Goal: Task Accomplishment & Management: Use online tool/utility

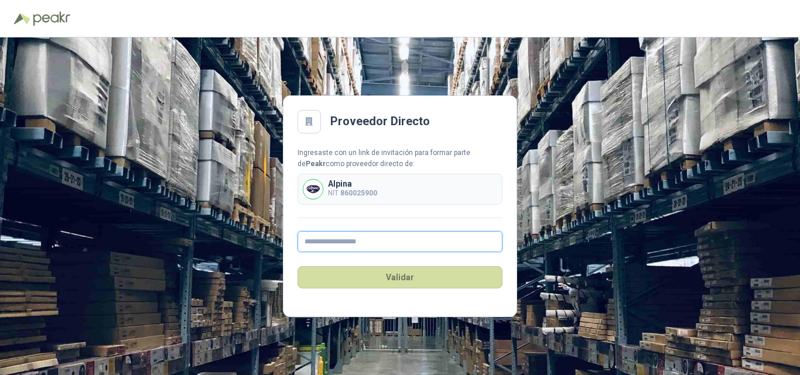
click at [340, 239] on input "text" at bounding box center [399, 241] width 205 height 21
type input "**********"
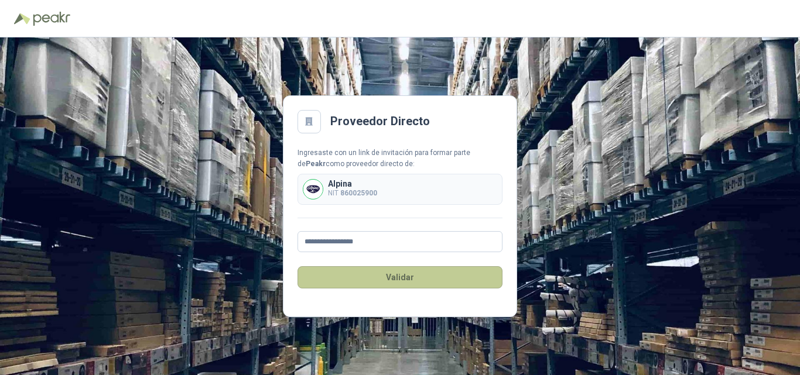
click at [408, 282] on button "Validar" at bounding box center [399, 277] width 205 height 22
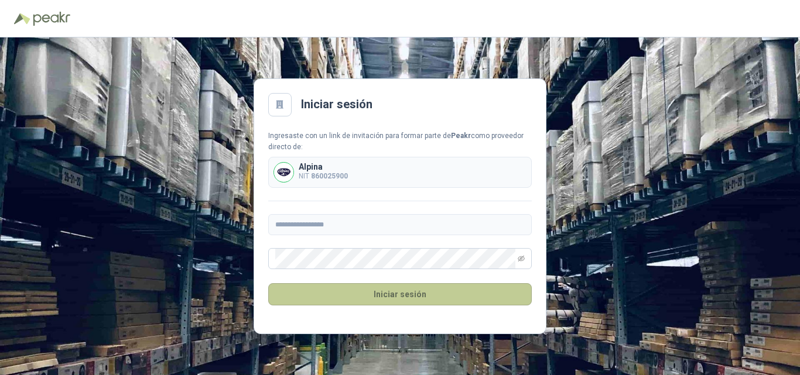
click at [374, 294] on button "Iniciar sesión" at bounding box center [400, 294] width 264 height 22
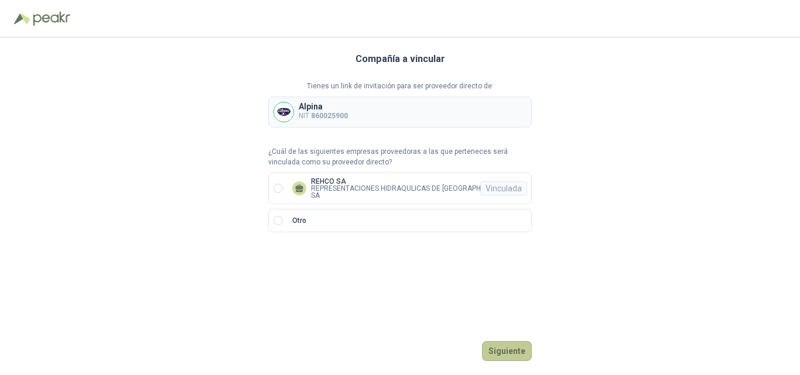
click at [520, 350] on button "Siguiente" at bounding box center [507, 351] width 50 height 20
click at [511, 353] on button "Ingresar" at bounding box center [508, 351] width 46 height 20
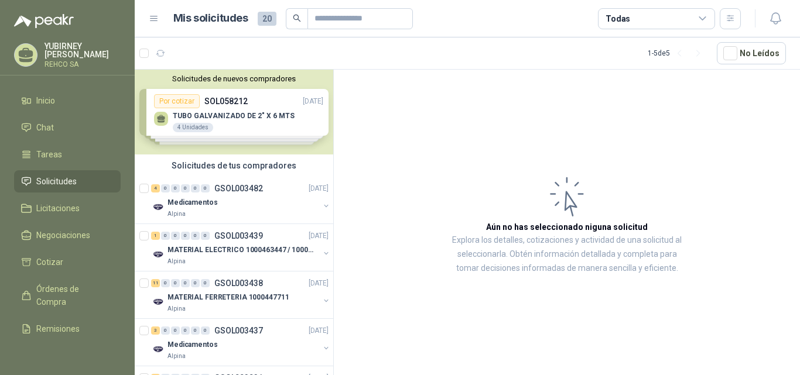
click at [235, 112] on div "Solicitudes de nuevos compradores Por cotizar SOL058212 [DATE] TUBO GALVANIZADO…" at bounding box center [234, 112] width 199 height 85
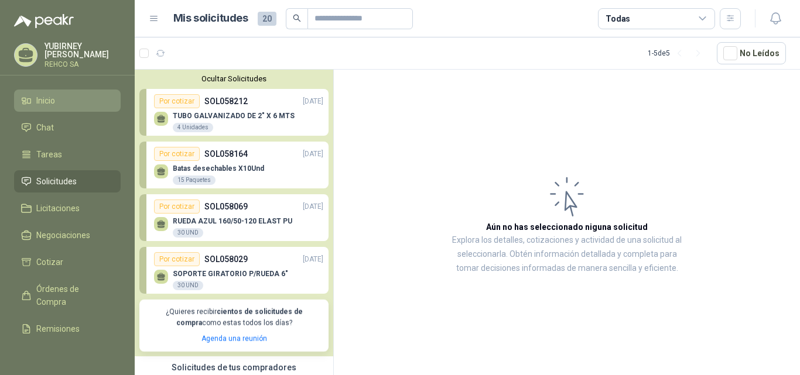
click at [50, 101] on span "Inicio" at bounding box center [45, 100] width 19 height 13
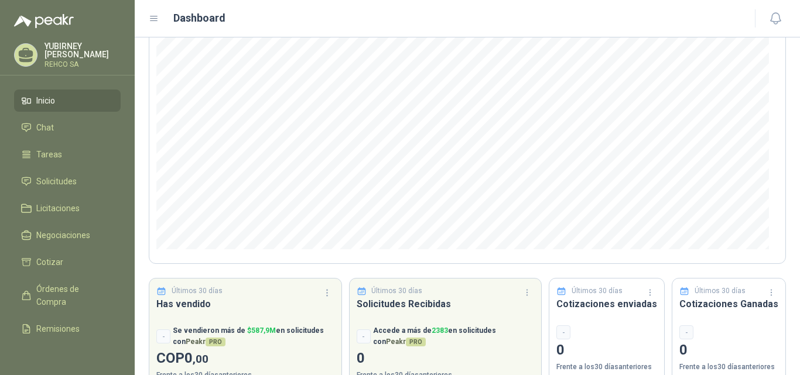
scroll to position [152, 0]
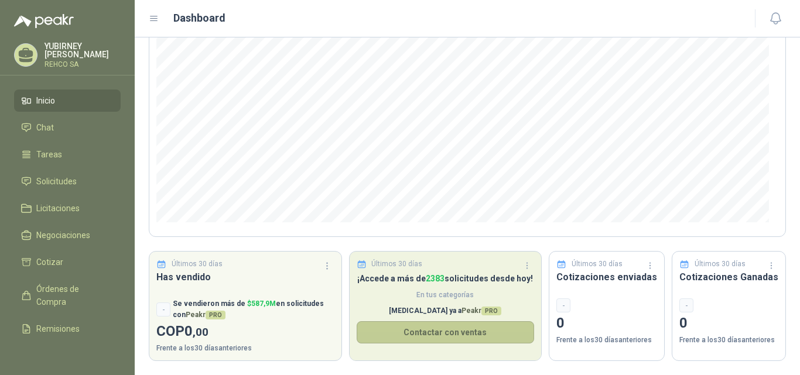
click at [447, 336] on button "Contactar con ventas" at bounding box center [446, 332] width 178 height 22
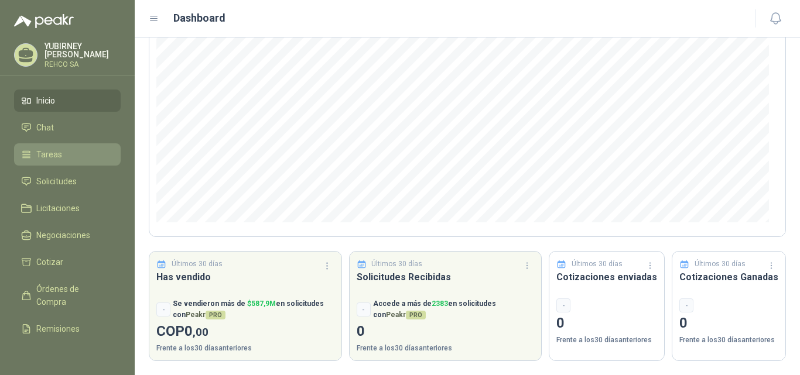
click at [56, 151] on span "Tareas" at bounding box center [49, 154] width 26 height 13
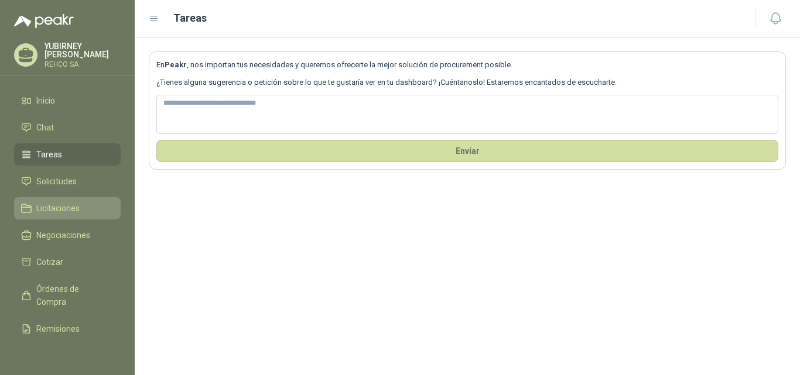
click at [41, 205] on span "Licitaciones" at bounding box center [57, 208] width 43 height 13
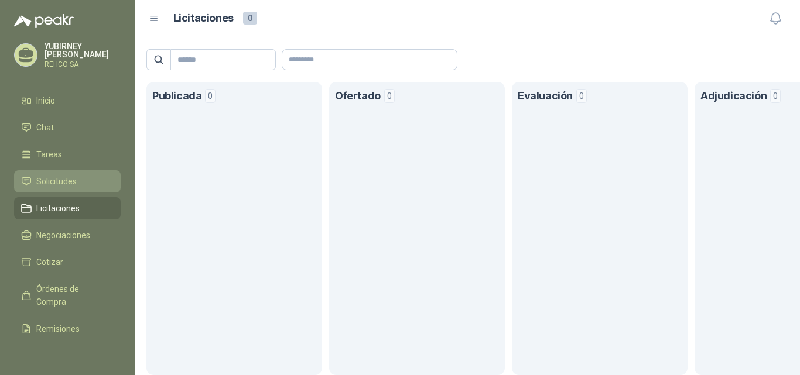
click at [66, 180] on span "Solicitudes" at bounding box center [56, 181] width 40 height 13
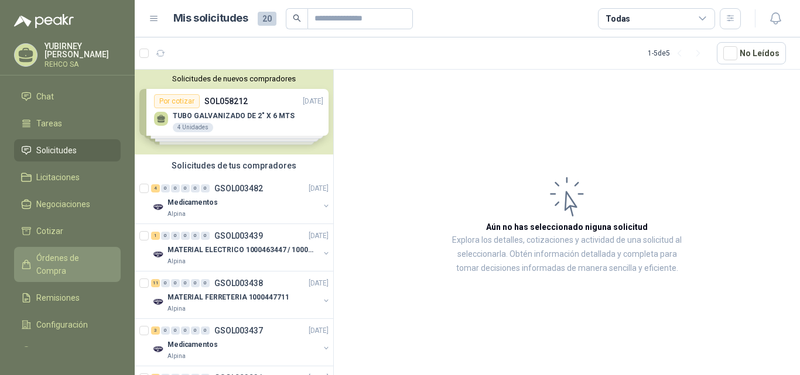
scroll to position [59, 0]
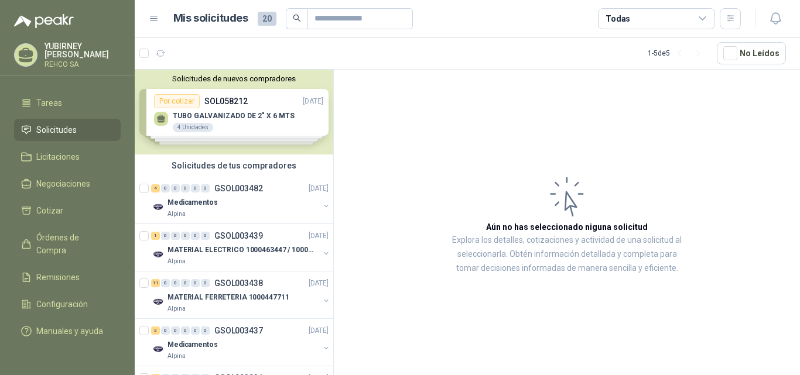
click at [218, 113] on div "Solicitudes de nuevos compradores Por cotizar SOL058212 [DATE] TUBO GALVANIZADO…" at bounding box center [234, 112] width 199 height 85
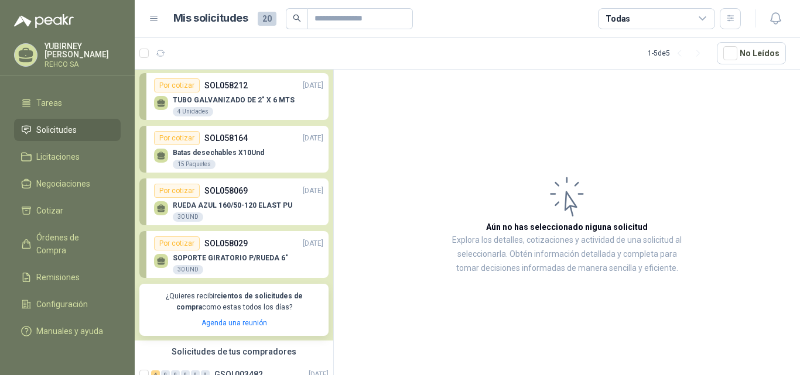
scroll to position [0, 0]
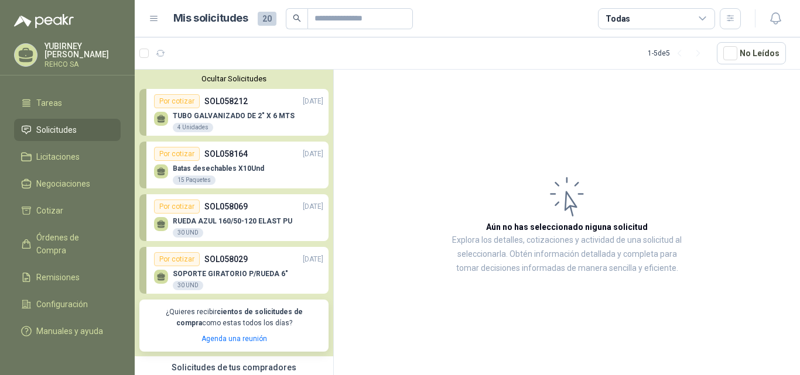
click at [250, 120] on p "TUBO GALVANIZADO DE 2" X 6 MTS" at bounding box center [234, 116] width 122 height 8
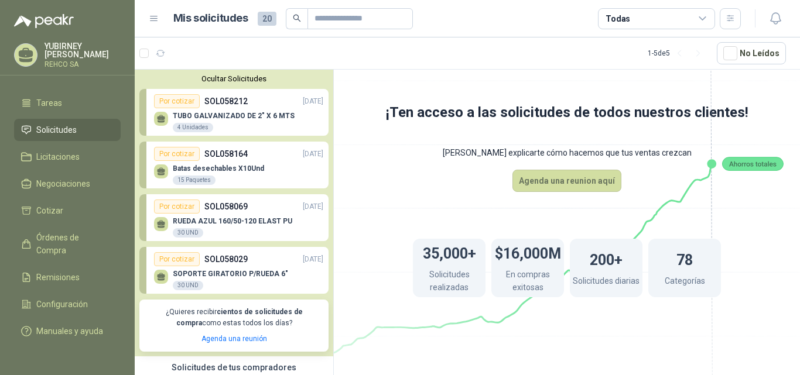
click at [221, 162] on div "Batas desechables X10Und 15 Paquetes" at bounding box center [238, 173] width 169 height 25
click at [235, 221] on p "RUEDA AZUL 160/50-120 ELAST PU" at bounding box center [232, 221] width 119 height 8
click at [182, 204] on div "Por cotizar" at bounding box center [177, 207] width 46 height 14
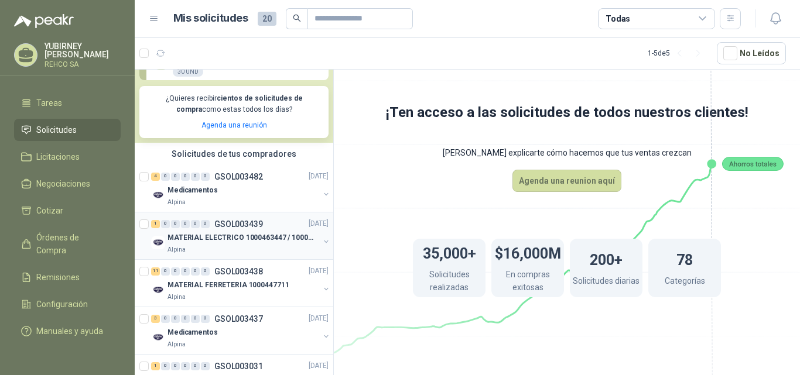
scroll to position [234, 0]
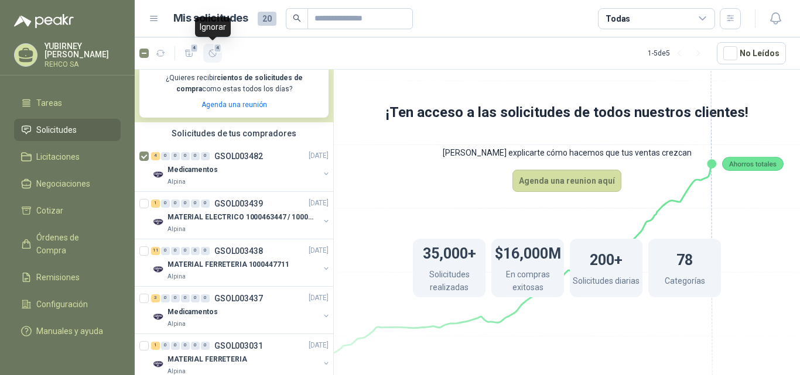
click at [216, 50] on span "4" at bounding box center [218, 47] width 8 height 9
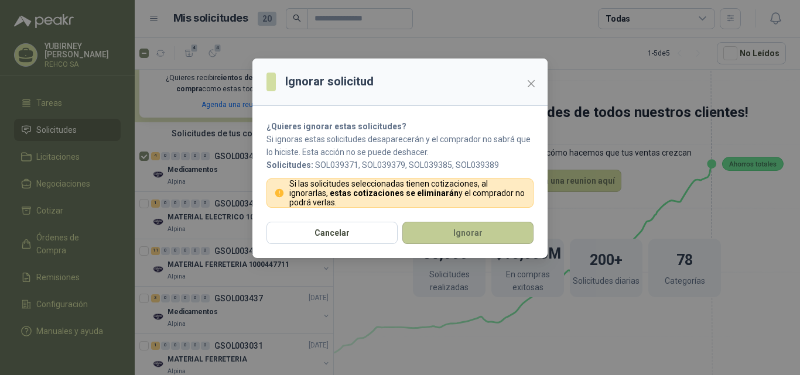
click at [461, 234] on button "Ignorar" at bounding box center [467, 233] width 131 height 22
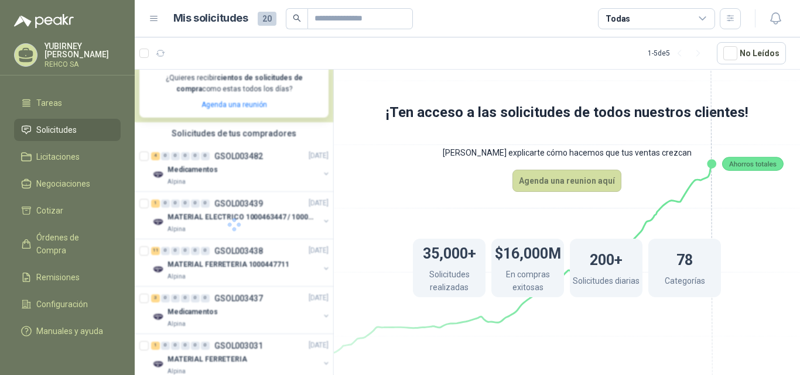
scroll to position [215, 0]
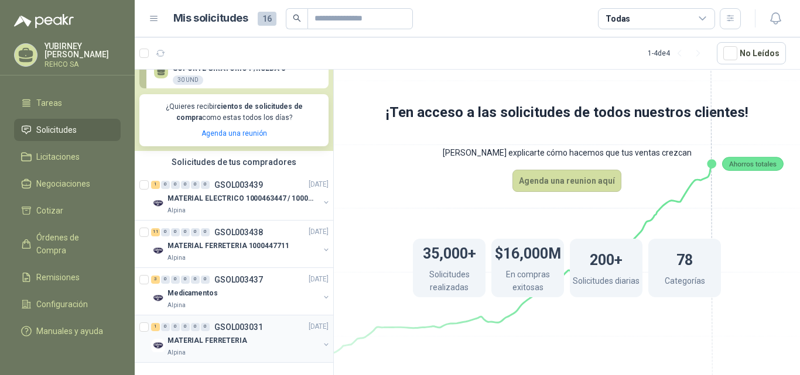
click at [229, 323] on div "1 0 0 0 0 0 GSOL003031 [DATE]" at bounding box center [241, 327] width 180 height 14
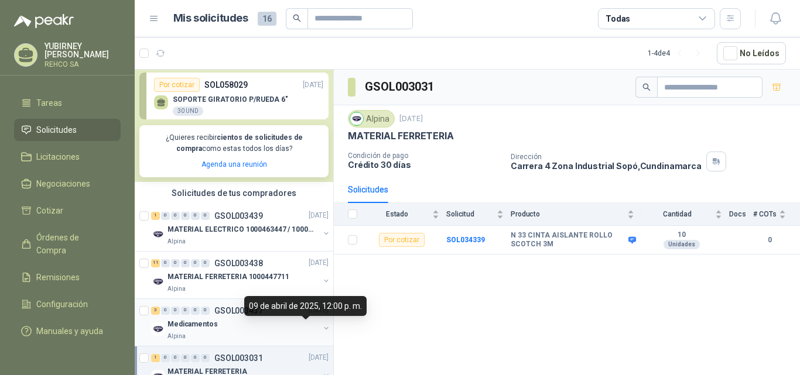
scroll to position [157, 0]
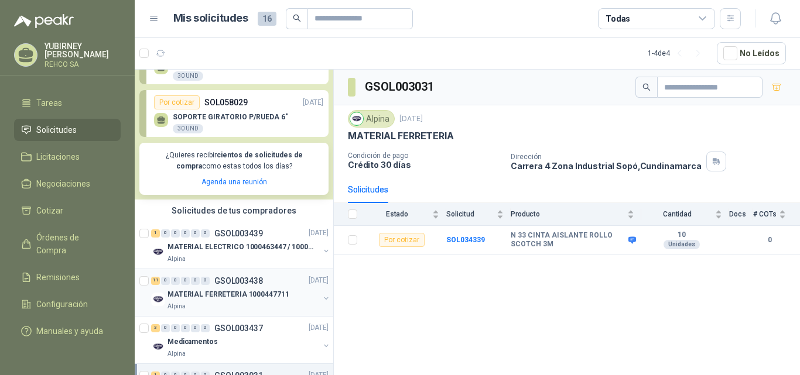
click at [203, 295] on p "MATERIAL FERRETERIA 1000447711" at bounding box center [227, 294] width 121 height 11
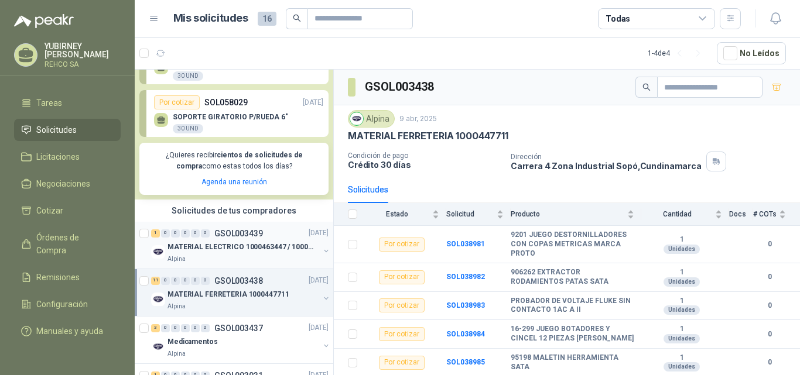
click at [225, 241] on div "MATERIAL ELECTRICO 1000463447 / 1000465800" at bounding box center [243, 248] width 152 height 14
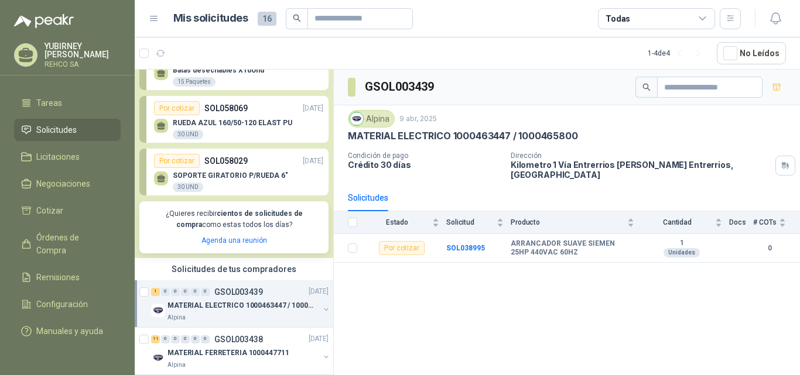
scroll to position [40, 0]
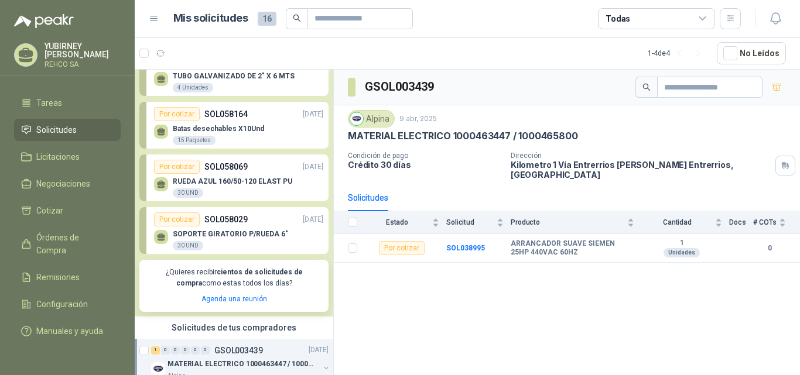
click at [227, 237] on p "SOPORTE GIRATORIO P/RUEDA 6"" at bounding box center [230, 234] width 115 height 8
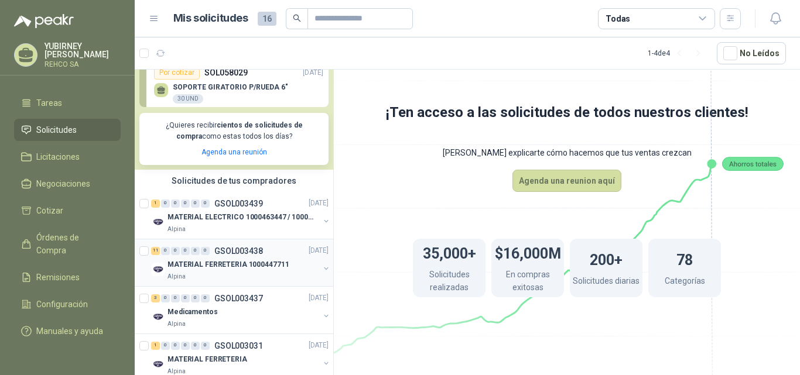
scroll to position [215, 0]
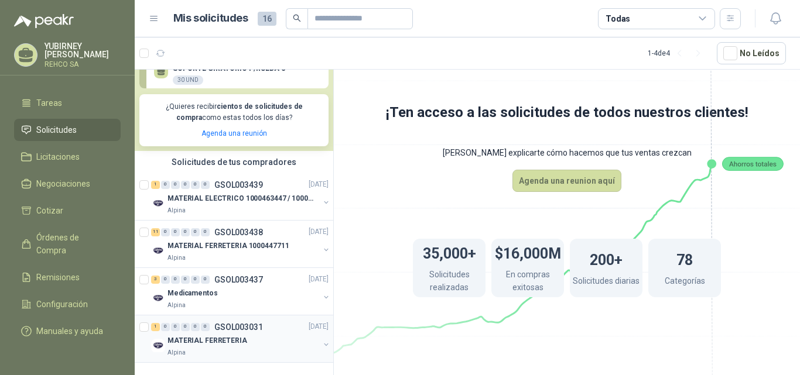
click at [321, 340] on button "button" at bounding box center [325, 344] width 9 height 9
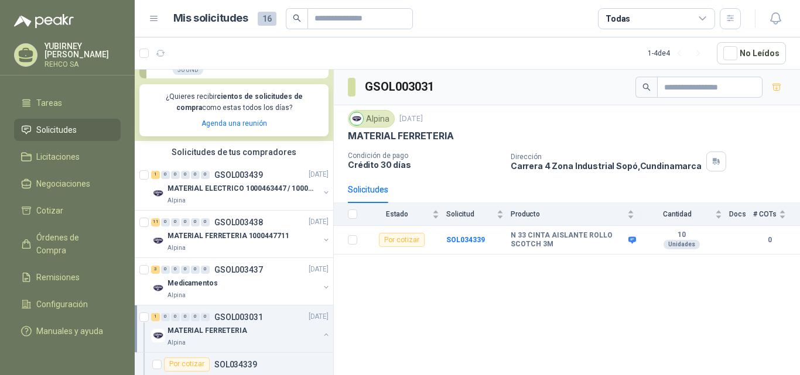
scroll to position [263, 0]
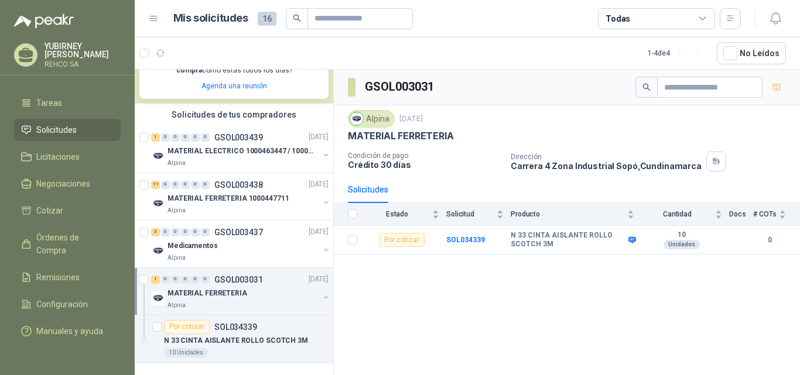
click at [278, 287] on div "MATERIAL FERRETERIA" at bounding box center [243, 294] width 152 height 14
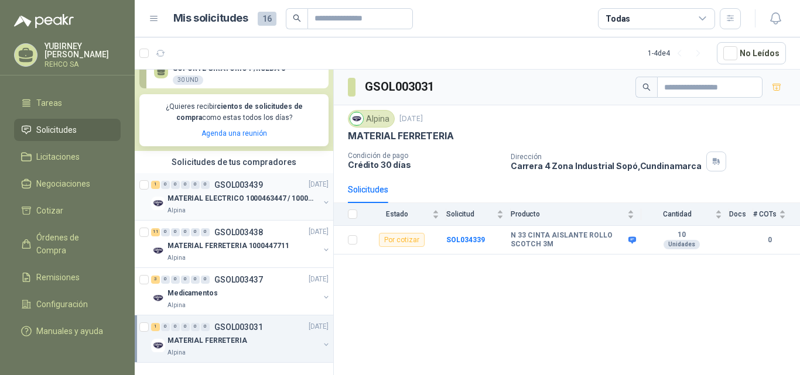
click at [258, 181] on p "GSOL003439" at bounding box center [238, 185] width 49 height 8
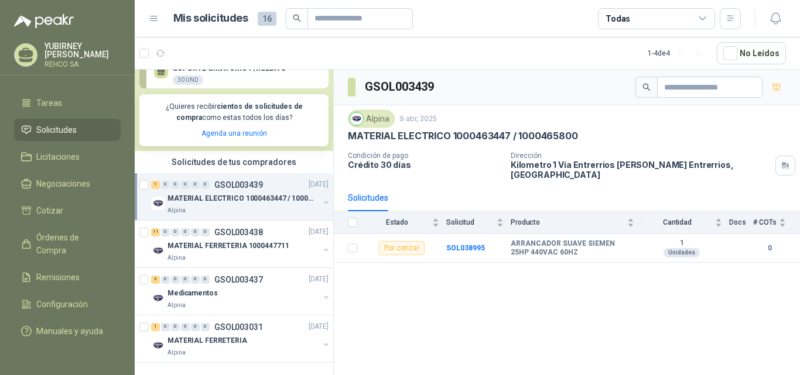
click at [258, 206] on div "Alpina" at bounding box center [243, 210] width 152 height 9
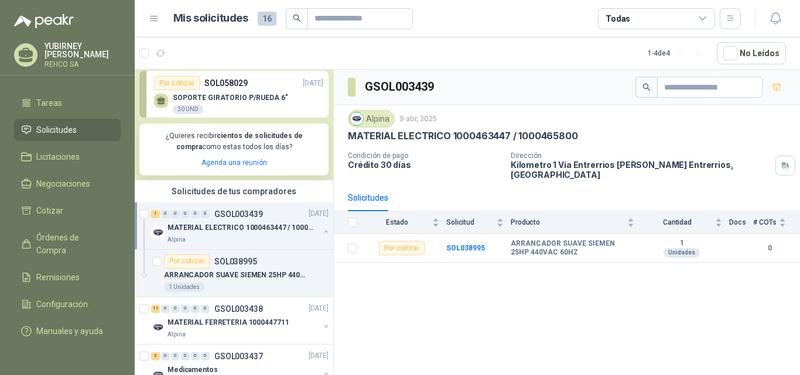
scroll to position [157, 0]
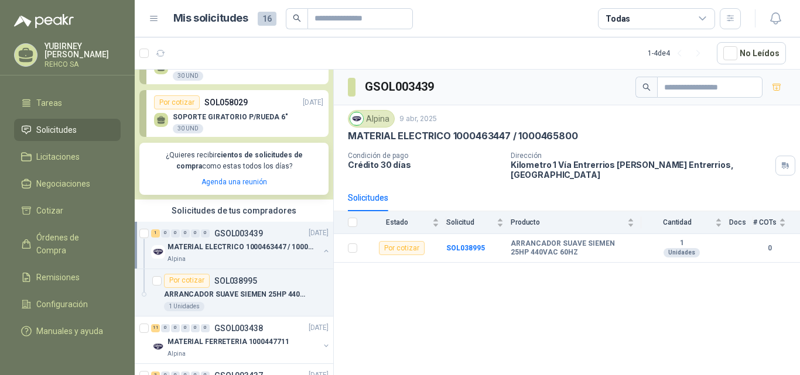
click at [187, 126] on div "30 UND" at bounding box center [188, 128] width 30 height 9
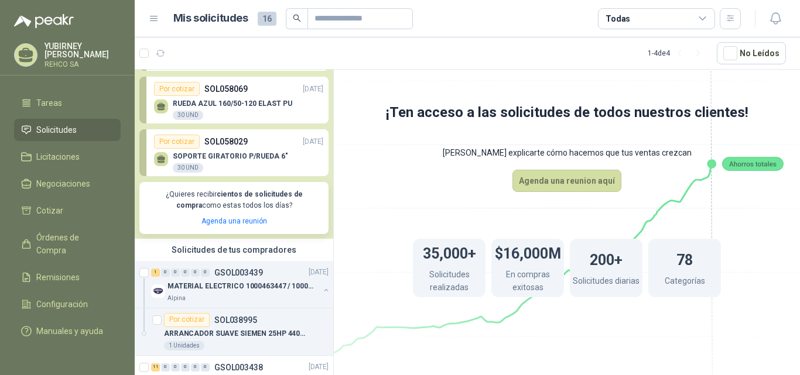
scroll to position [98, 0]
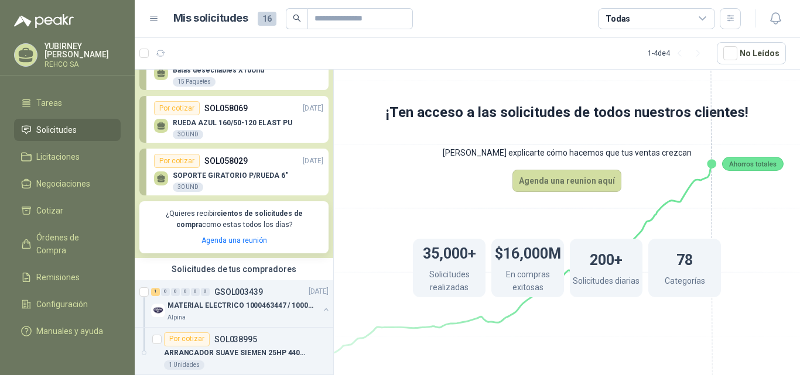
click at [233, 123] on p "RUEDA AZUL 160/50-120 ELAST PU" at bounding box center [232, 123] width 119 height 8
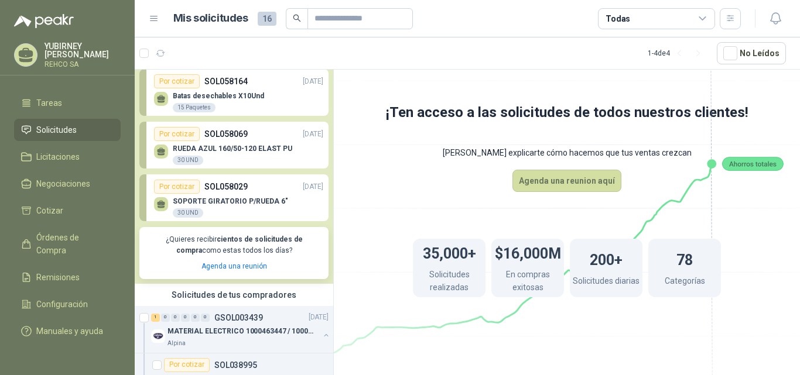
scroll to position [0, 0]
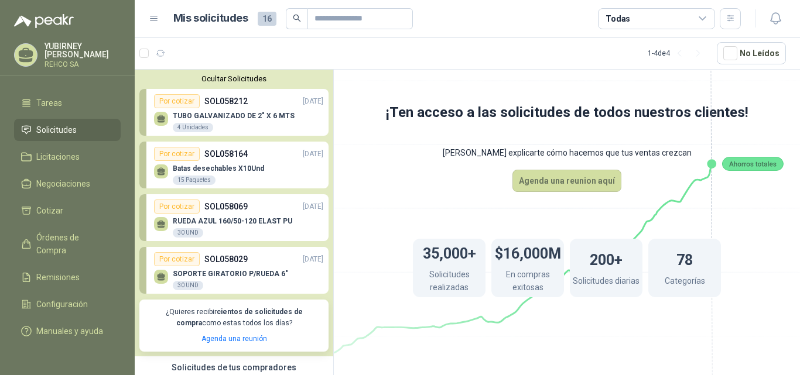
click at [239, 175] on div "Batas desechables X10Und 15 Paquetes" at bounding box center [218, 175] width 91 height 21
click at [239, 122] on div "TUBO GALVANIZADO DE 2" X 6 MTS 4 Unidades" at bounding box center [234, 122] width 122 height 21
click at [186, 261] on div "Por cotizar" at bounding box center [177, 259] width 46 height 14
click at [176, 205] on div "Por cotizar" at bounding box center [177, 207] width 46 height 14
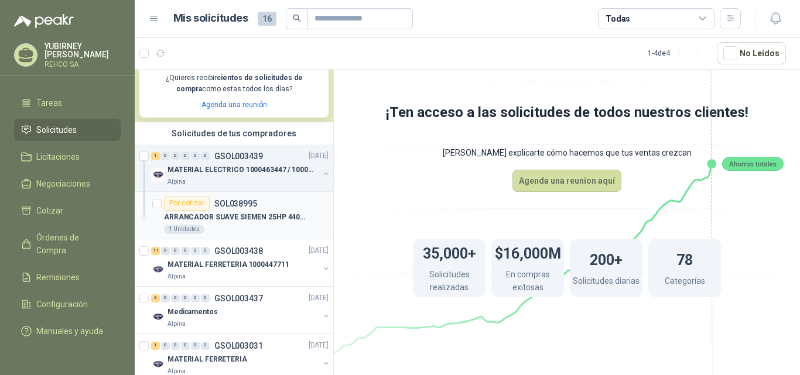
scroll to position [263, 0]
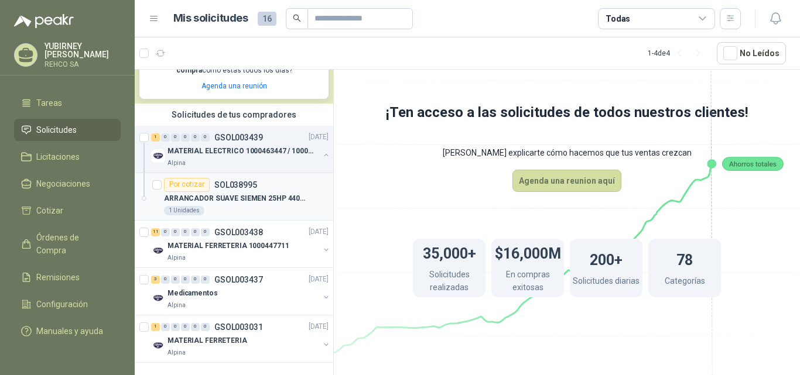
click at [186, 178] on div "Por cotizar" at bounding box center [187, 185] width 46 height 14
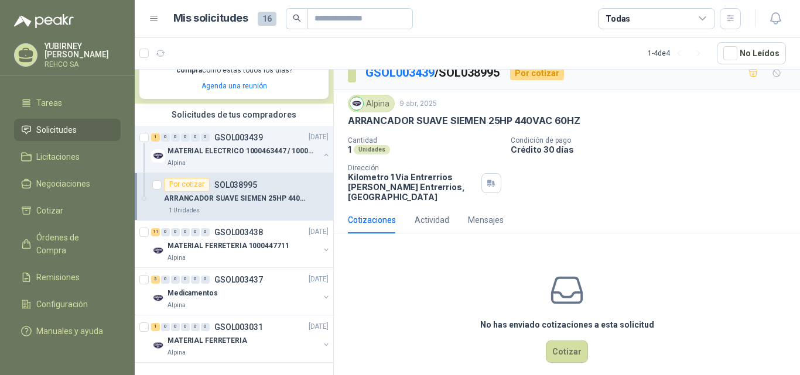
scroll to position [16, 0]
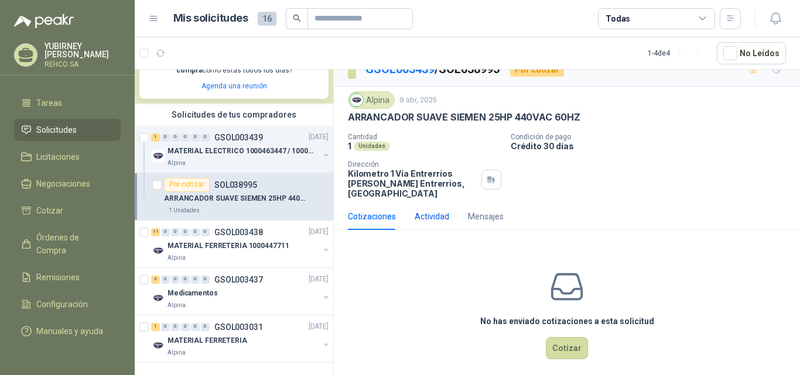
click at [432, 210] on div "Actividad" at bounding box center [432, 216] width 35 height 13
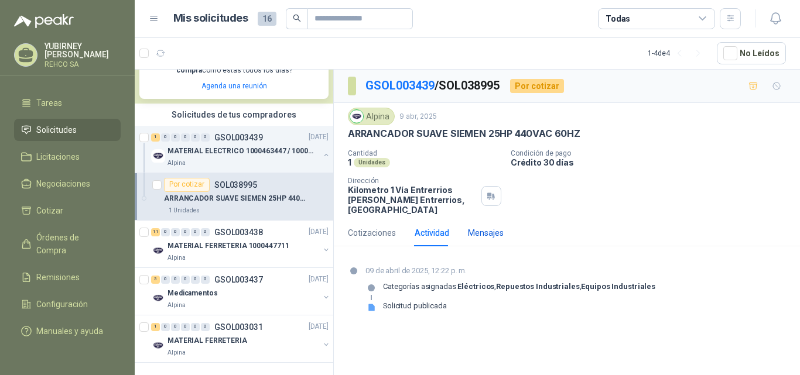
click at [481, 227] on div "Mensajes" at bounding box center [486, 233] width 36 height 13
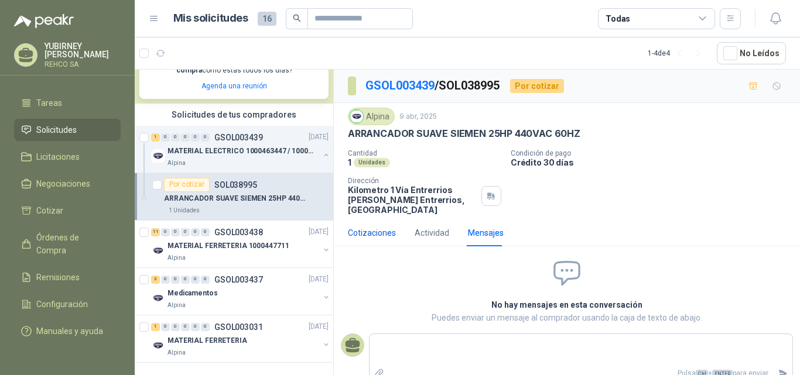
click at [365, 227] on div "Cotizaciones" at bounding box center [372, 233] width 48 height 13
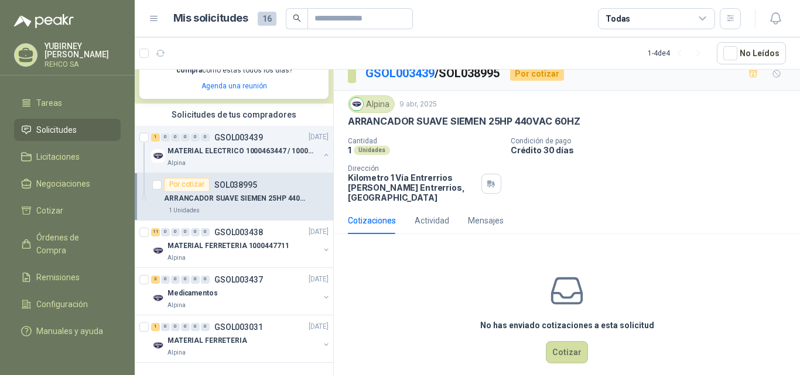
scroll to position [16, 0]
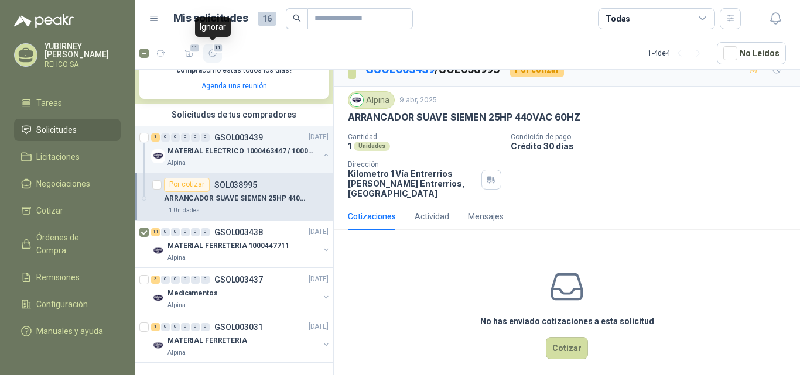
click at [210, 50] on icon "button" at bounding box center [213, 54] width 10 height 10
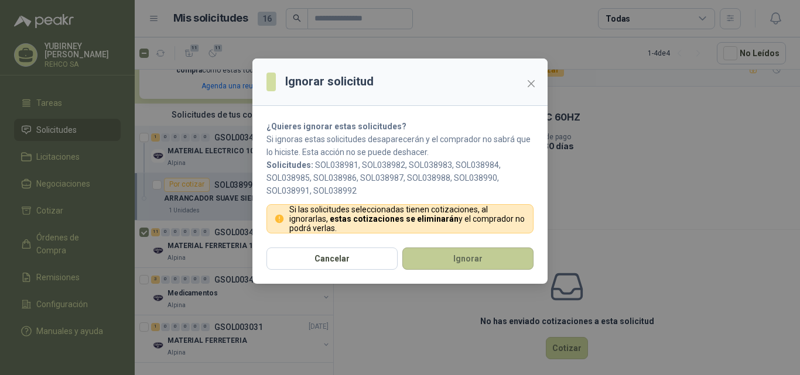
click at [462, 265] on button "Ignorar" at bounding box center [467, 259] width 131 height 22
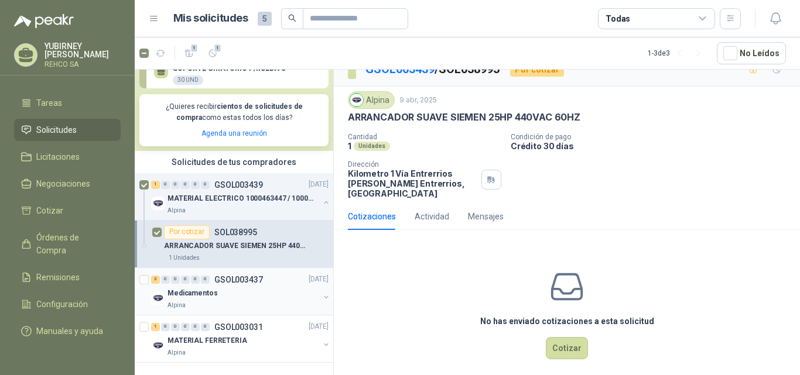
scroll to position [215, 0]
click at [143, 276] on div at bounding box center [145, 291] width 12 height 37
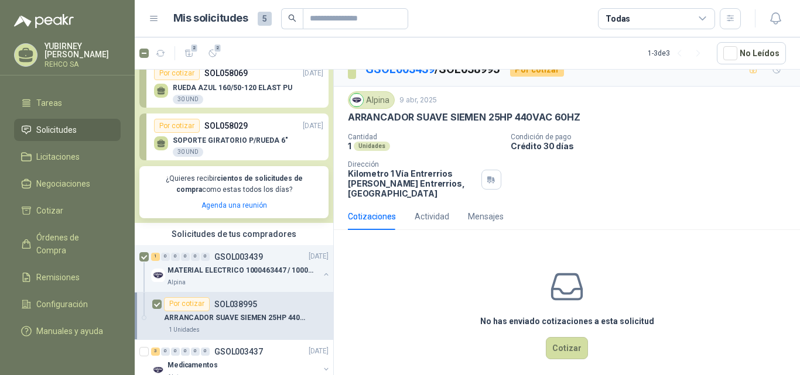
scroll to position [117, 0]
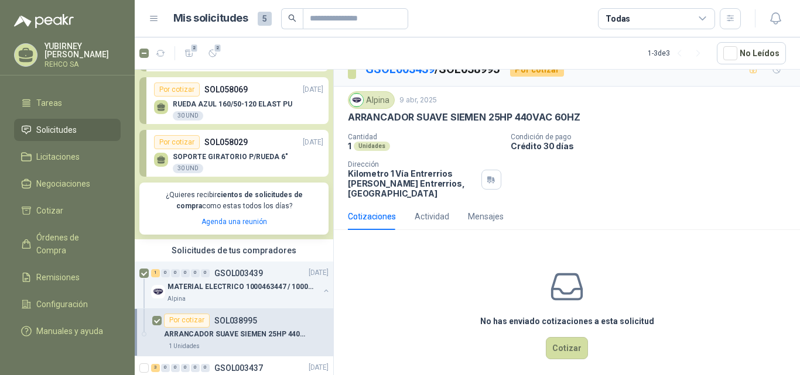
click at [444, 280] on div "No has enviado cotizaciones a esta solicitud Cotizar" at bounding box center [567, 313] width 466 height 149
click at [200, 285] on p "MATERIAL ELECTRICO 1000463447 / 1000465800" at bounding box center [240, 287] width 146 height 11
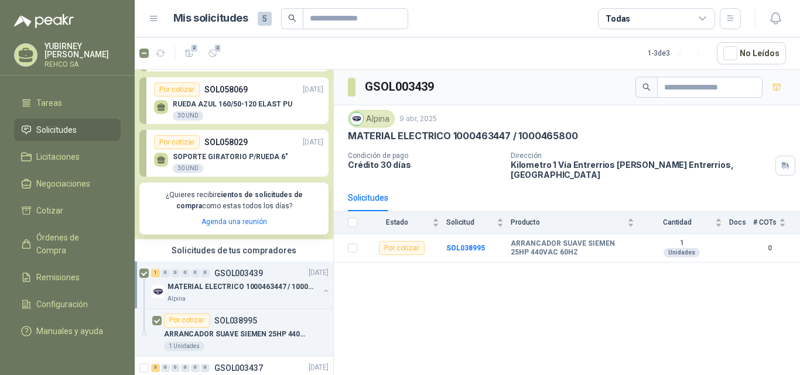
click at [210, 288] on p "MATERIAL ELECTRICO 1000463447 / 1000465800" at bounding box center [240, 287] width 146 height 11
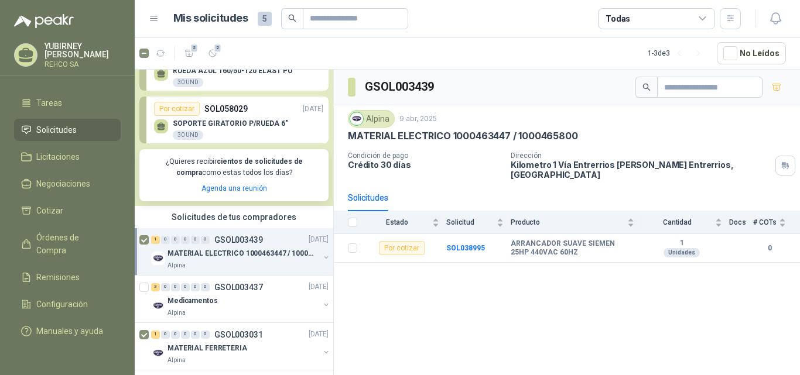
scroll to position [168, 0]
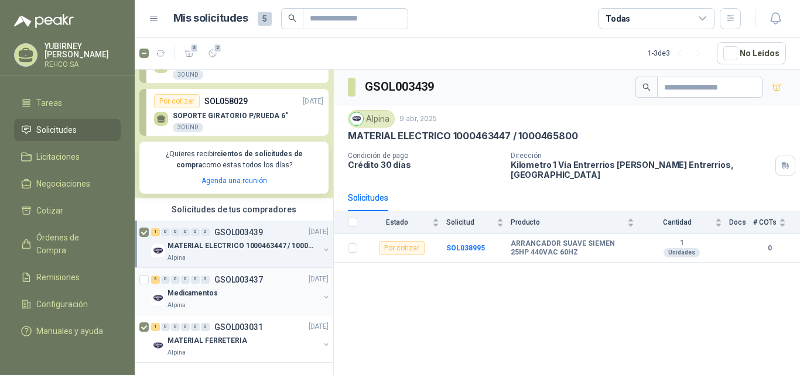
click at [252, 287] on div "Medicamentos" at bounding box center [243, 294] width 152 height 14
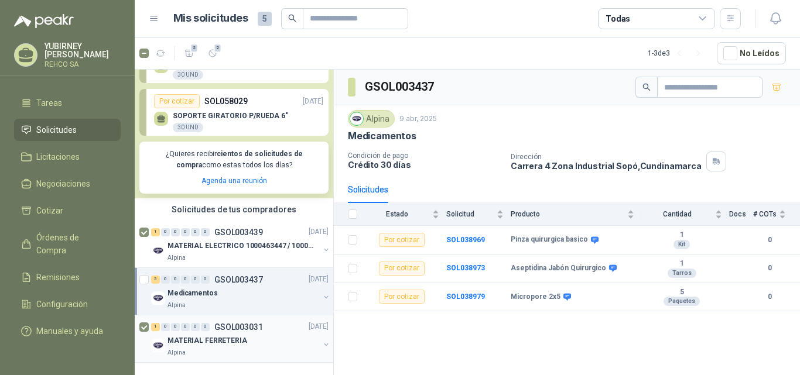
scroll to position [168, 0]
click at [227, 336] on p "MATERIAL FERRETERIA" at bounding box center [207, 341] width 80 height 11
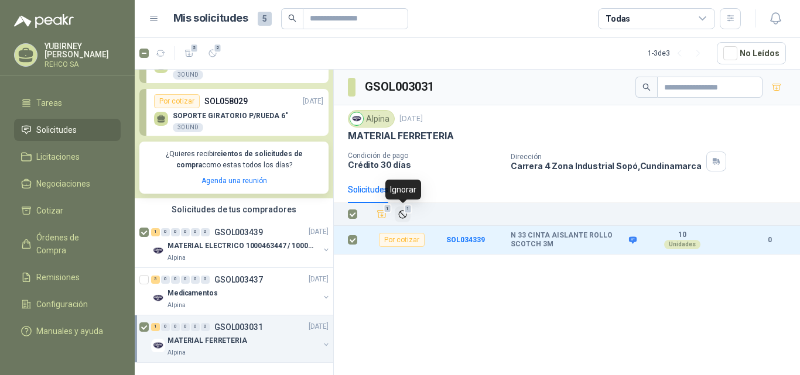
click at [398, 213] on icon "Ignorar" at bounding box center [403, 215] width 10 height 10
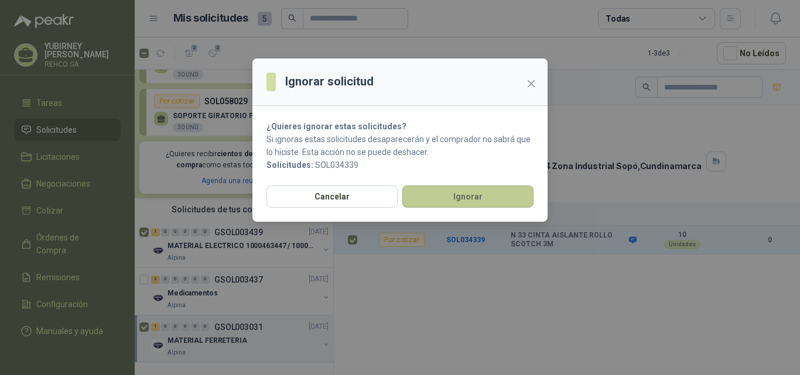
click at [475, 201] on button "Ignorar" at bounding box center [467, 197] width 131 height 22
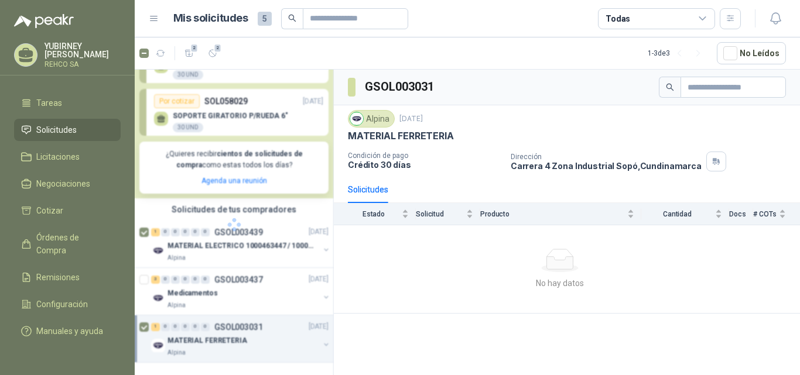
scroll to position [121, 0]
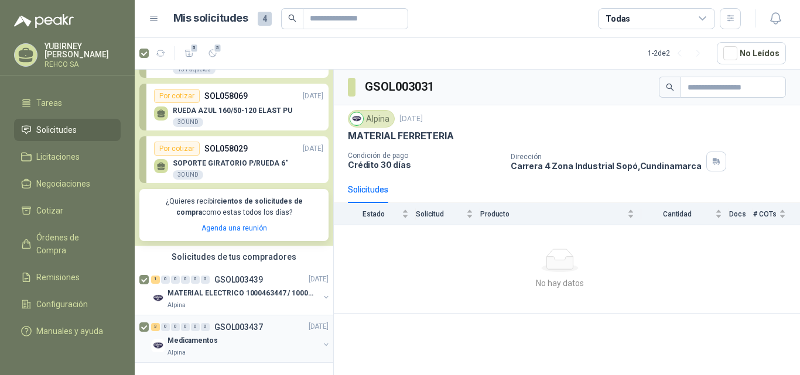
click at [321, 340] on button "button" at bounding box center [325, 344] width 9 height 9
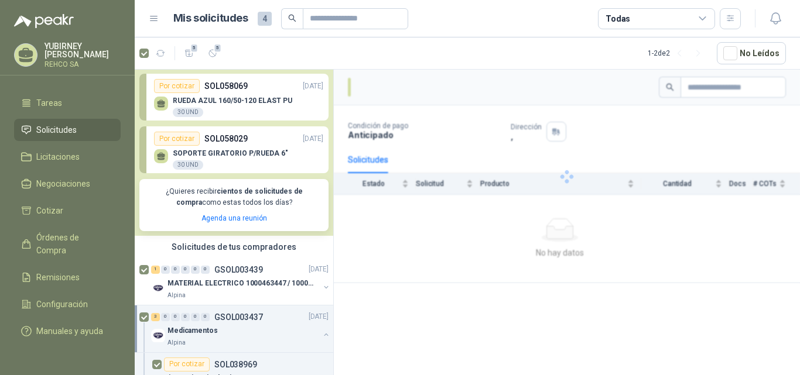
scroll to position [263, 0]
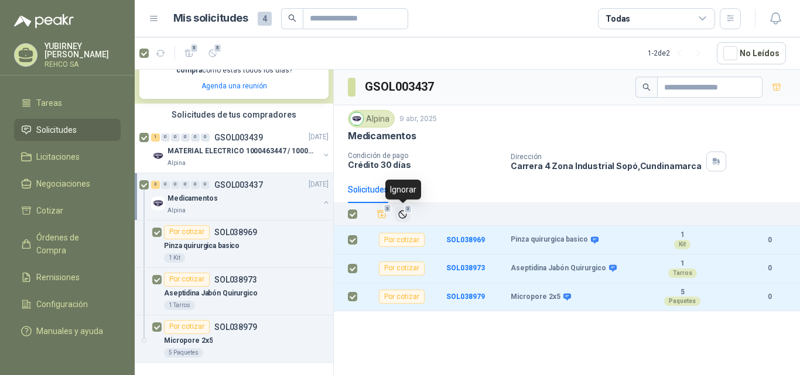
click at [403, 216] on icon "Ignorar" at bounding box center [403, 215] width 10 height 10
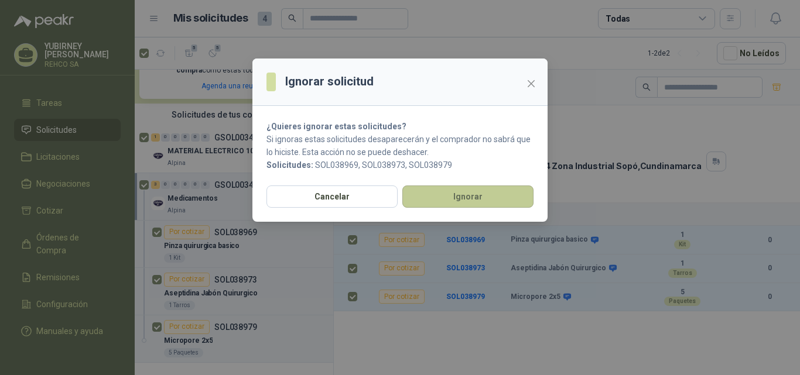
click at [478, 201] on button "Ignorar" at bounding box center [467, 197] width 131 height 22
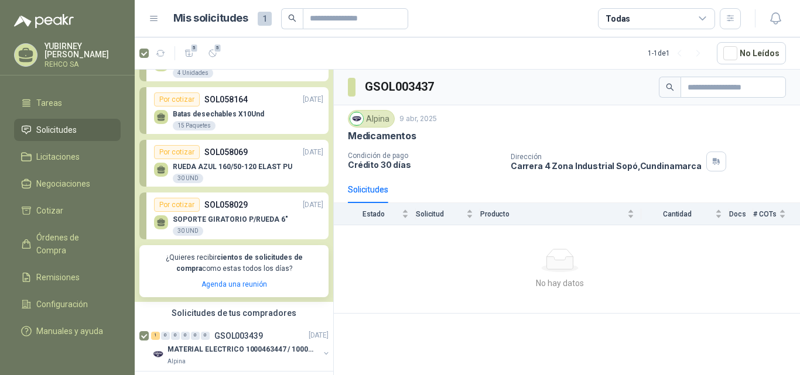
scroll to position [73, 0]
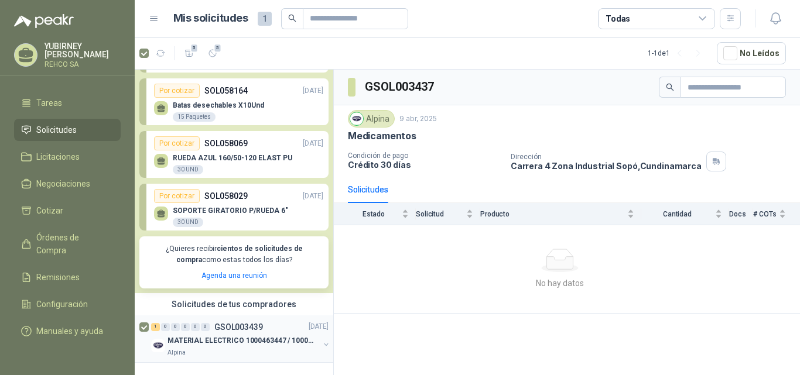
click at [309, 321] on p "[DATE]" at bounding box center [319, 326] width 20 height 11
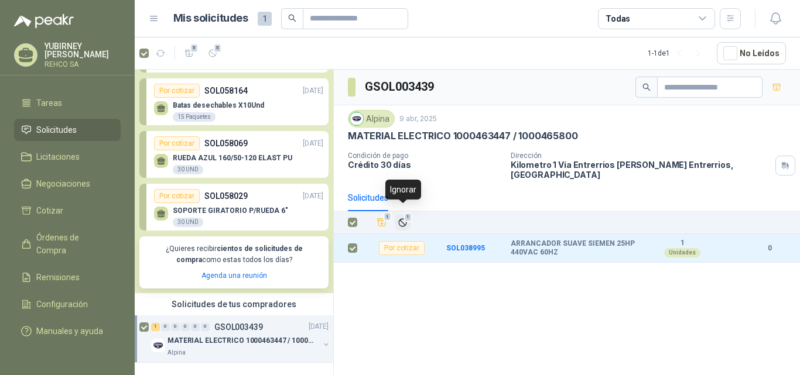
click at [404, 213] on span "1" at bounding box center [408, 217] width 8 height 9
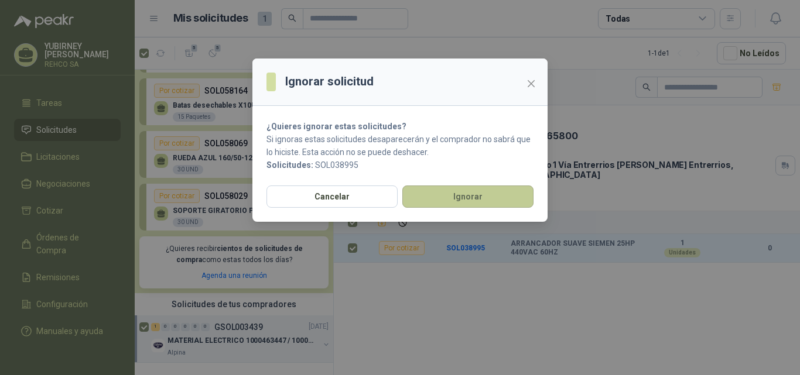
click at [447, 194] on button "Ignorar" at bounding box center [467, 197] width 131 height 22
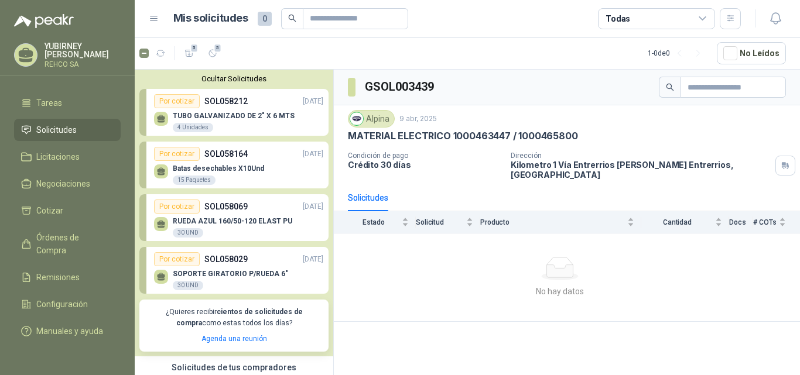
click at [249, 274] on p "SOPORTE GIRATORIO P/RUEDA 6"" at bounding box center [230, 274] width 115 height 8
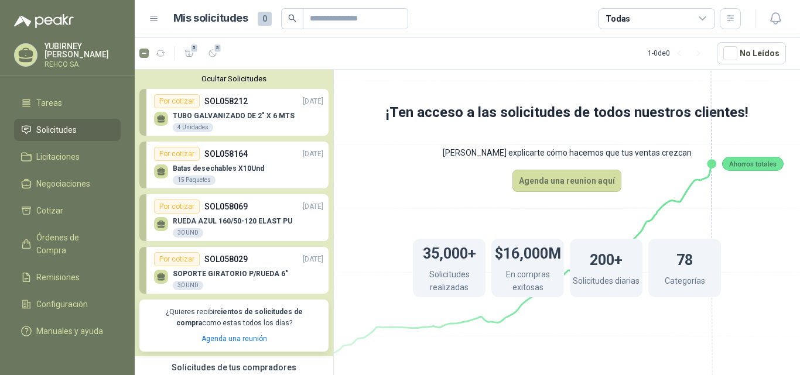
click at [258, 221] on p "RUEDA AZUL 160/50-120 ELAST PU" at bounding box center [232, 221] width 119 height 8
drag, startPoint x: 251, startPoint y: 167, endPoint x: 246, endPoint y: 156, distance: 12.6
click at [250, 167] on p "Batas desechables X10Und" at bounding box center [218, 169] width 91 height 8
click at [230, 112] on div "TUBO GALVANIZADO DE 2" X 6 MTS 4 Unidades" at bounding box center [238, 120] width 169 height 25
